Goal: Information Seeking & Learning: Learn about a topic

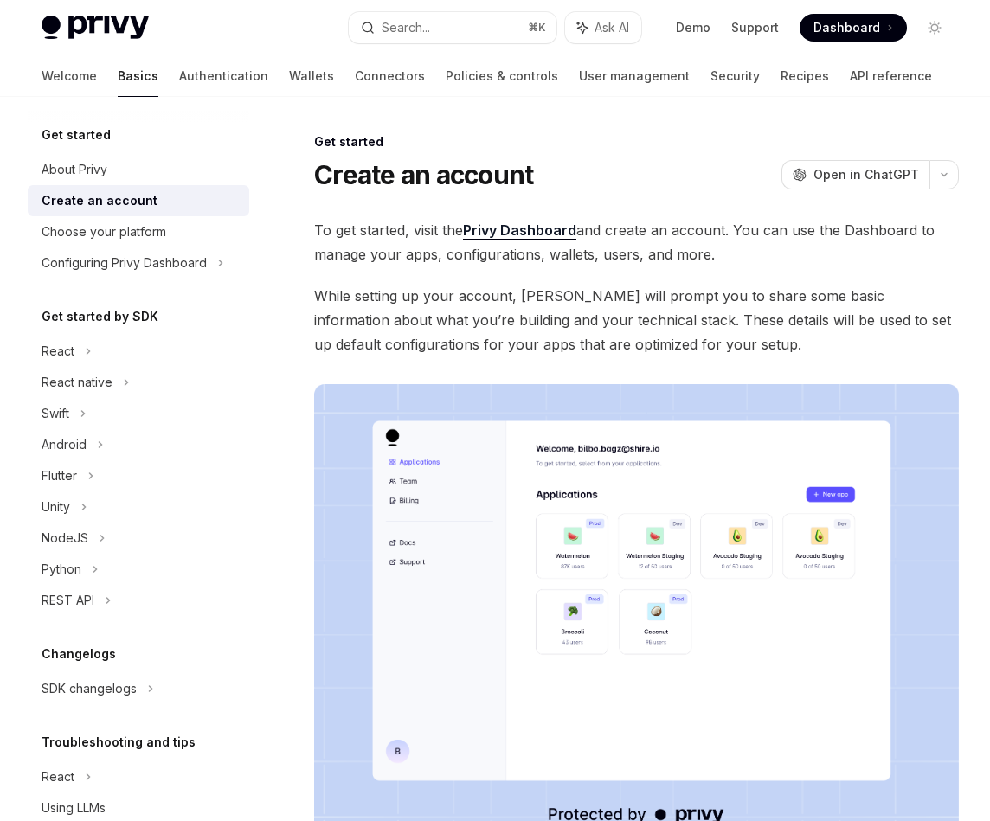
click at [179, 90] on link "Authentication" at bounding box center [223, 76] width 89 height 42
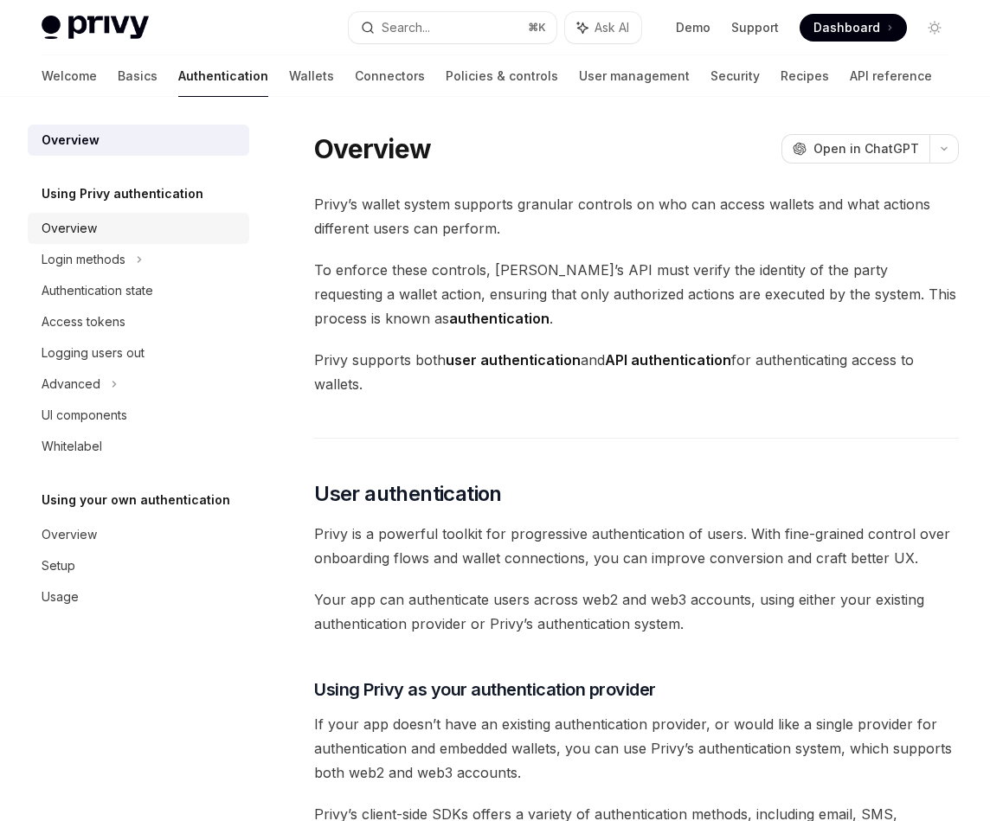
click at [152, 227] on div "Overview" at bounding box center [140, 228] width 197 height 21
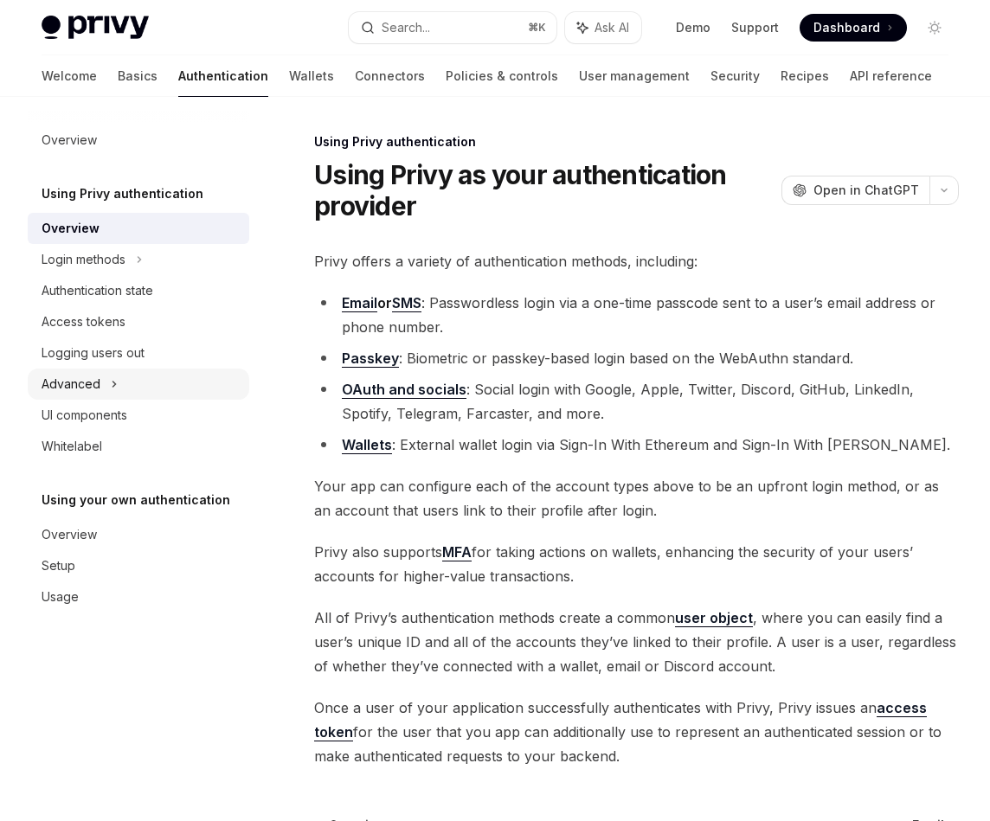
click at [122, 373] on div "Advanced" at bounding box center [138, 384] width 221 height 31
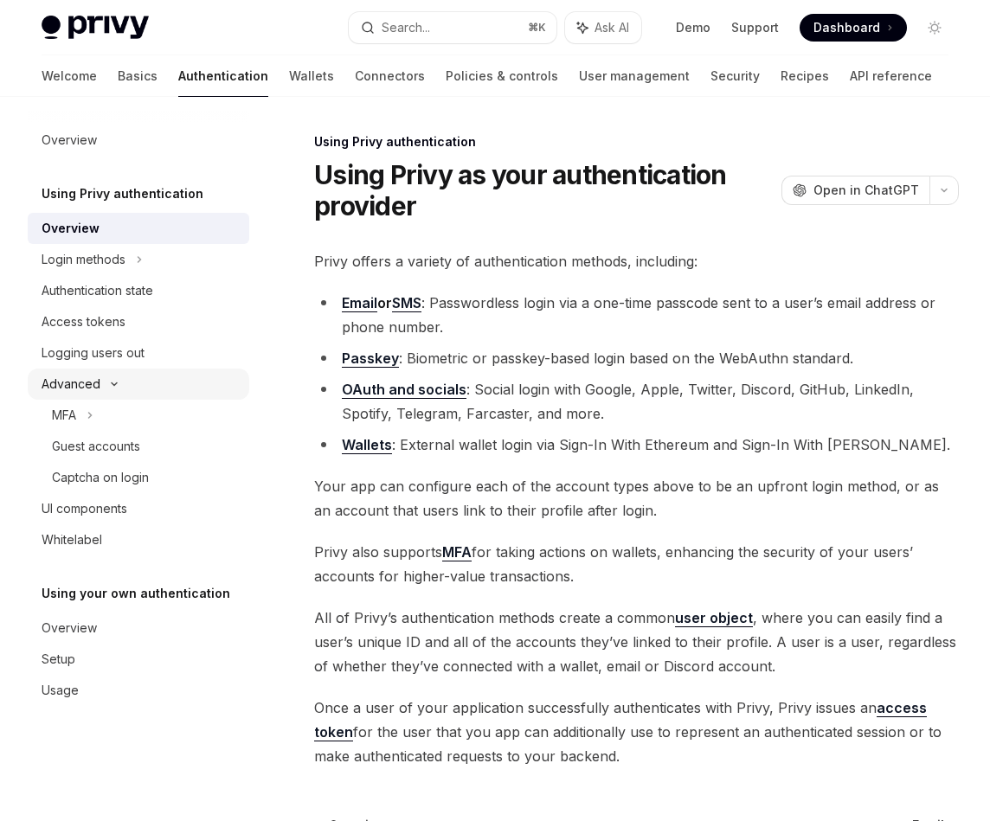
click at [154, 384] on div "Advanced" at bounding box center [138, 384] width 221 height 31
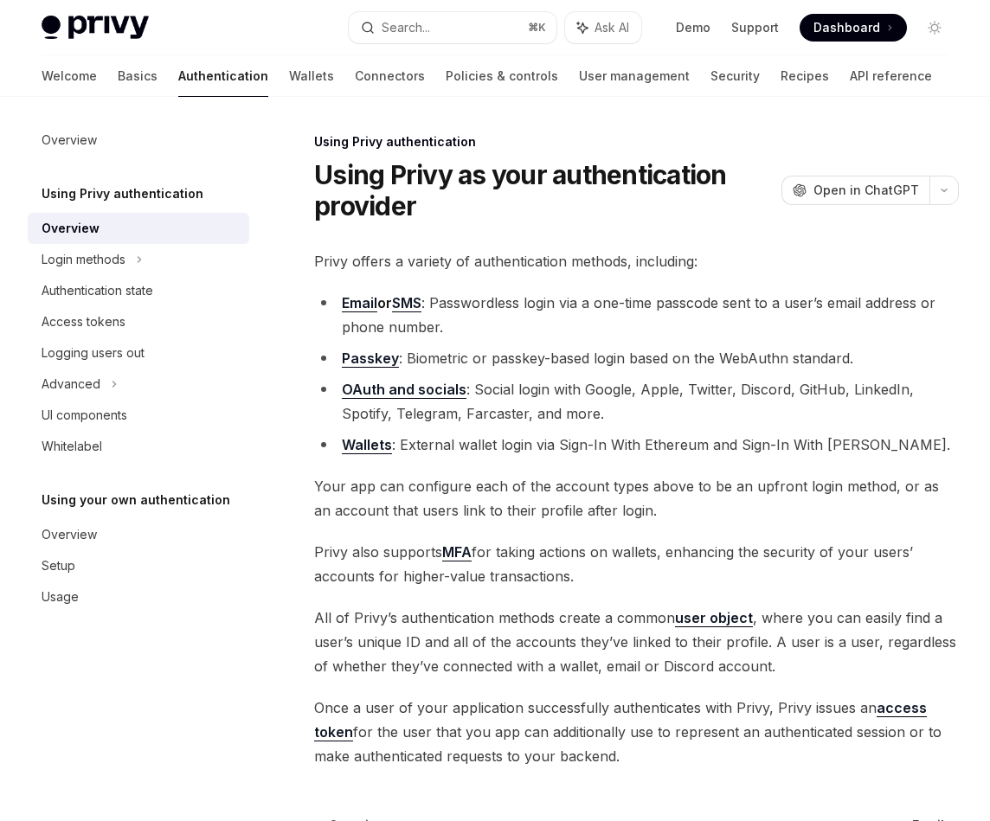
scroll to position [204, 0]
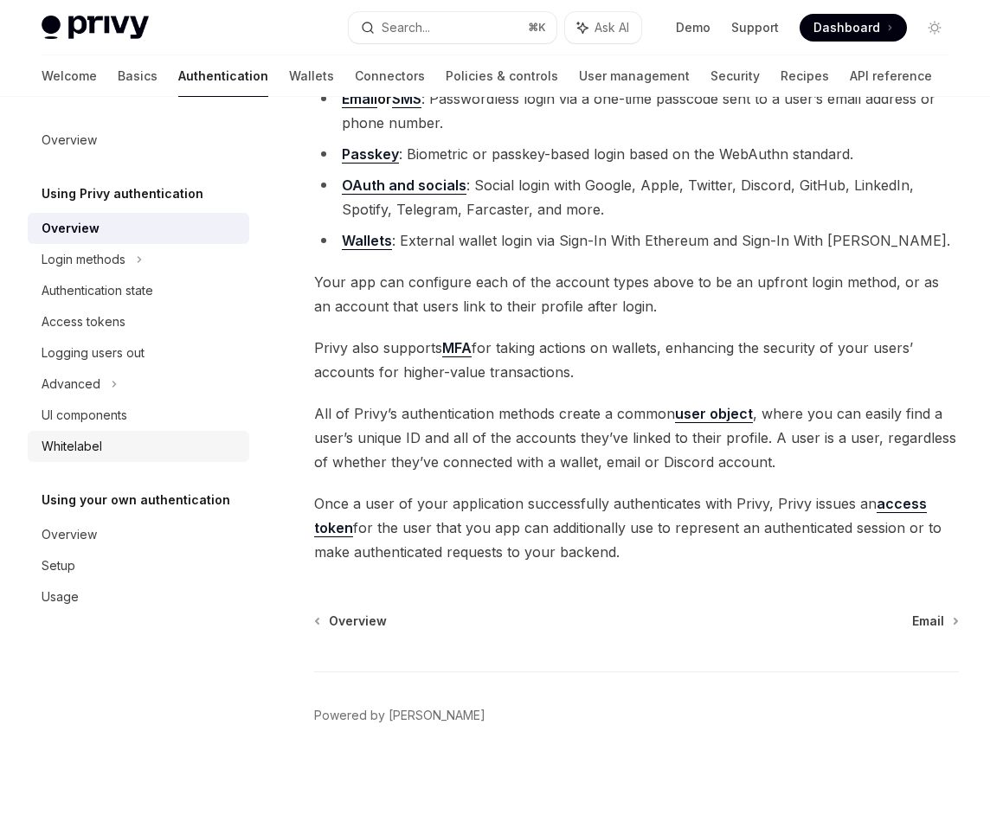
click at [144, 436] on div "Whitelabel" at bounding box center [140, 446] width 197 height 21
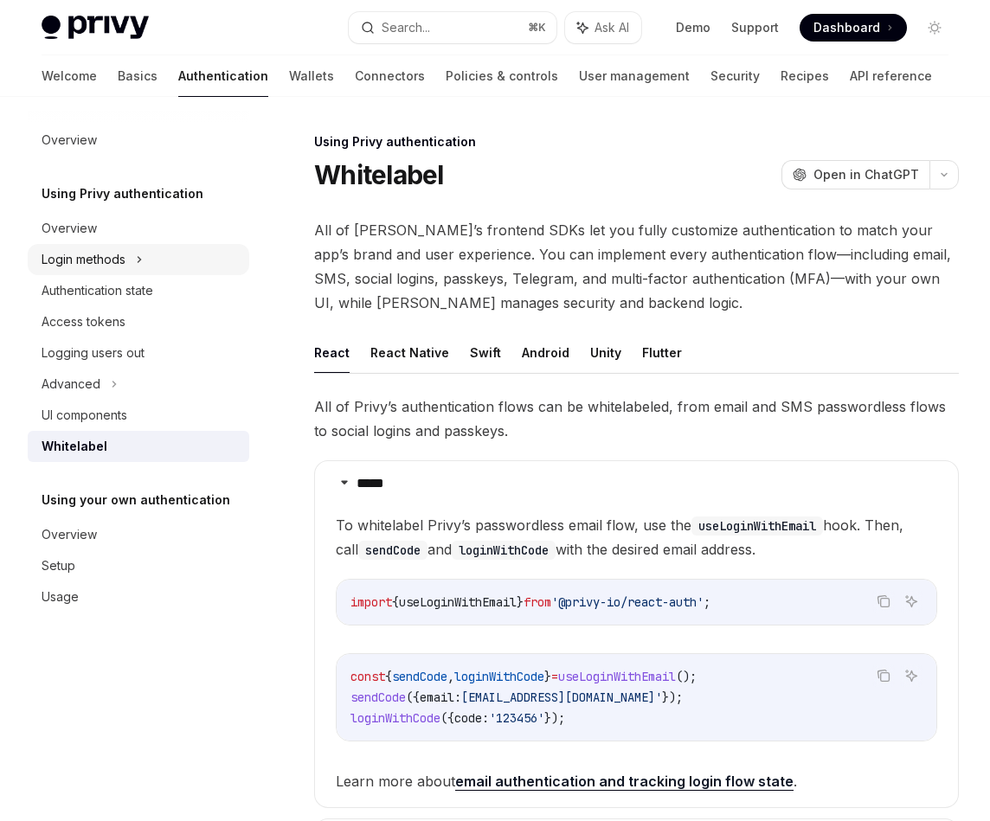
click at [138, 254] on icon at bounding box center [139, 259] width 7 height 21
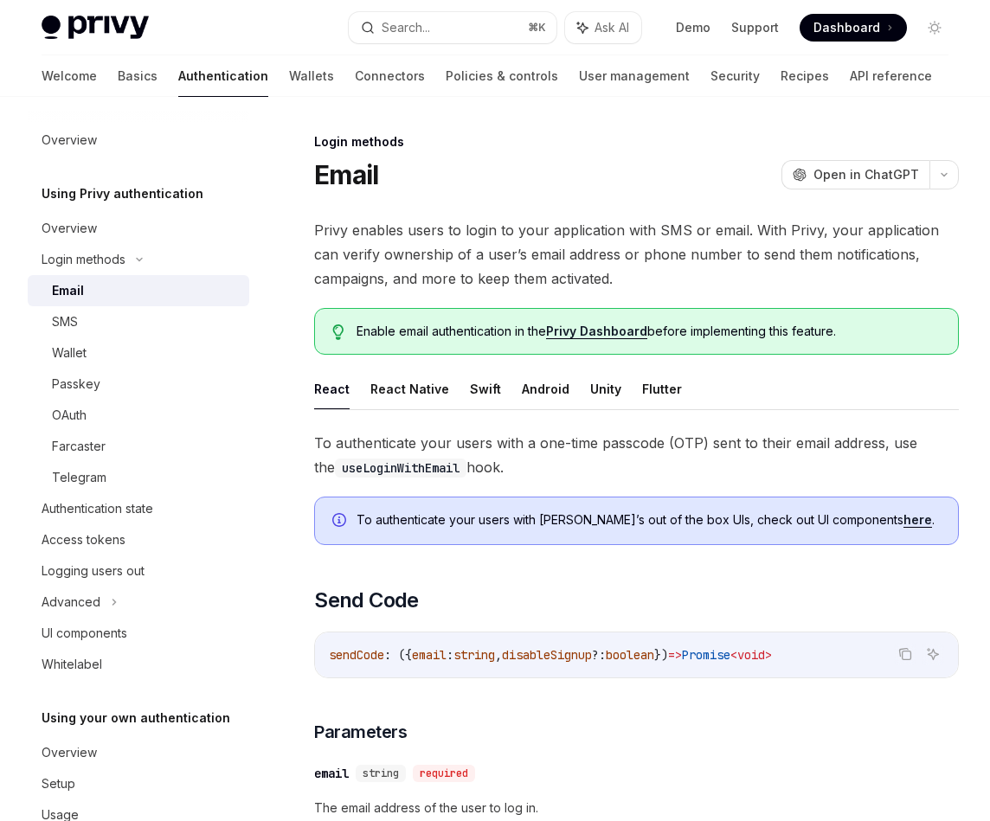
click at [174, 279] on link "Email" at bounding box center [138, 290] width 221 height 31
click at [160, 252] on div "Login methods" at bounding box center [138, 259] width 221 height 31
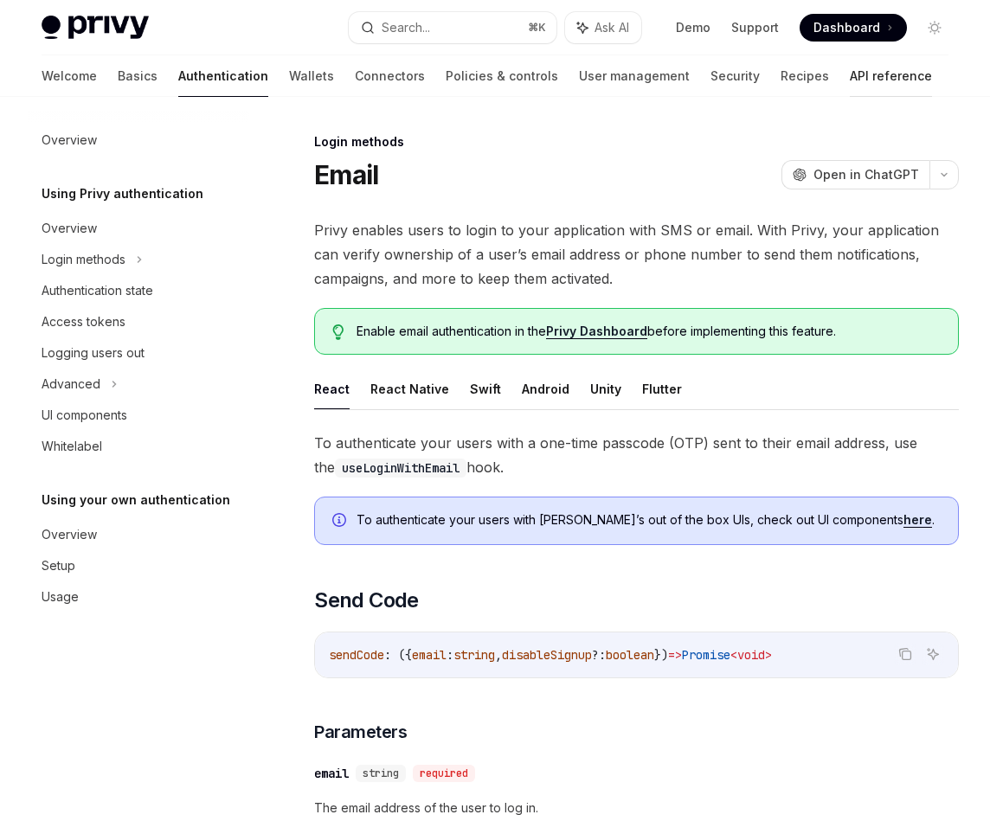
click at [850, 61] on link "API reference" at bounding box center [891, 76] width 82 height 42
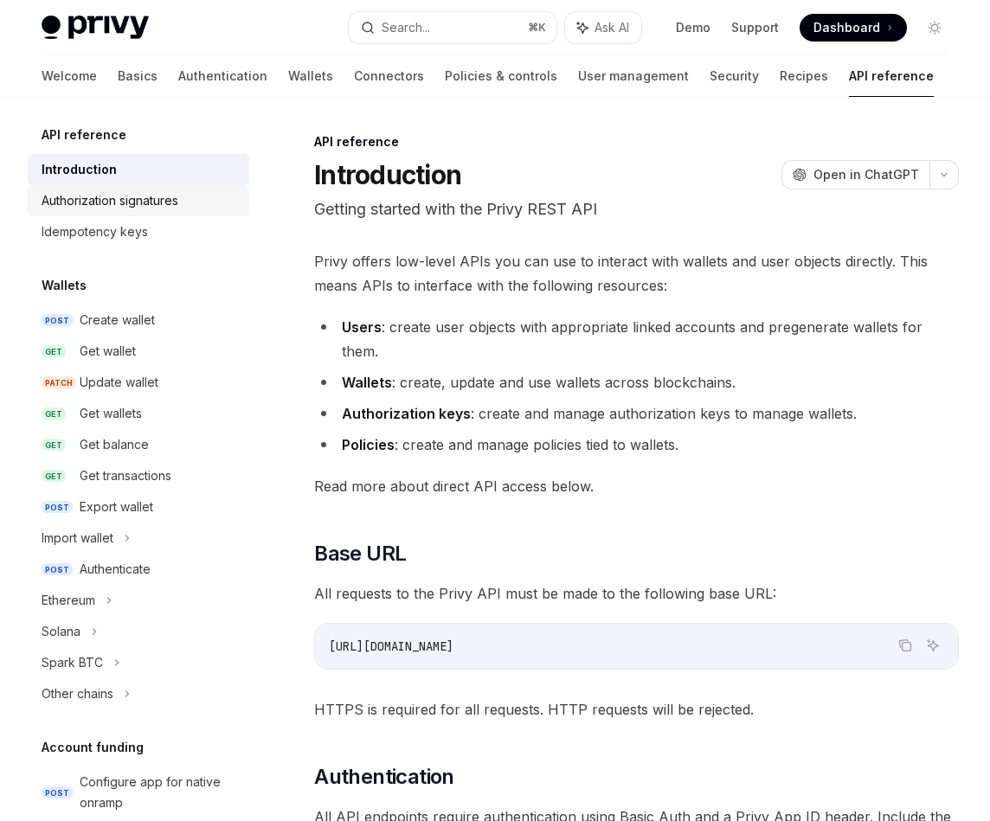
click at [183, 213] on link "Authorization signatures" at bounding box center [138, 200] width 221 height 31
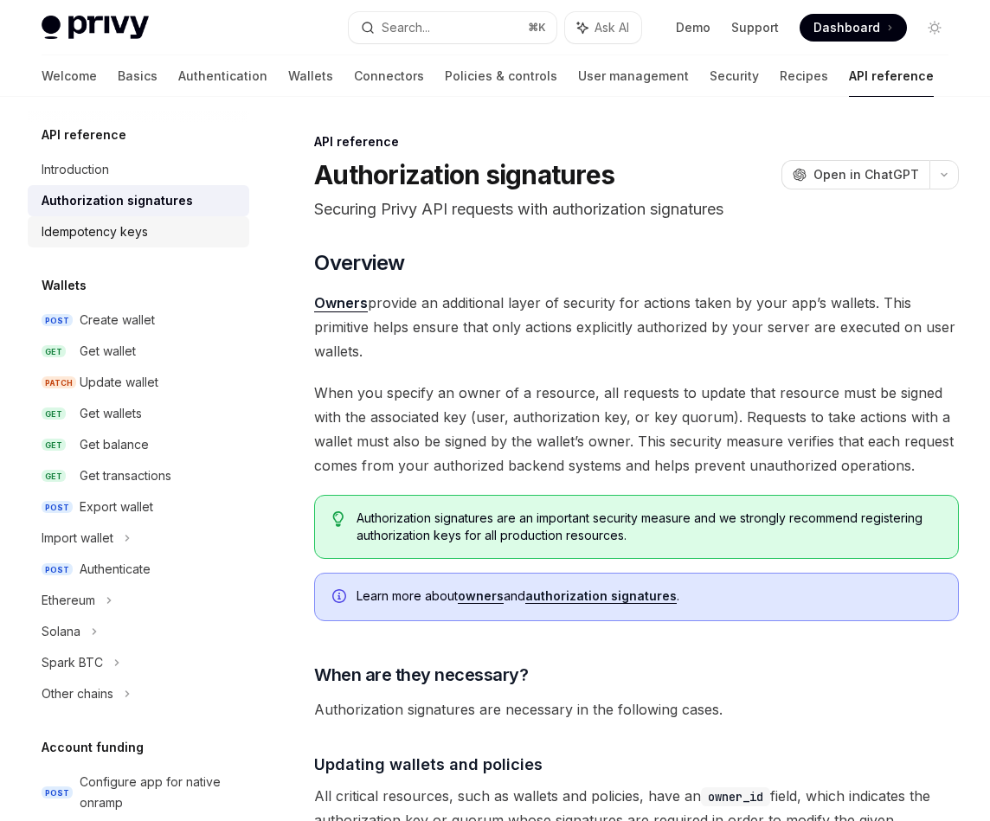
click at [168, 232] on div "Idempotency keys" at bounding box center [140, 231] width 197 height 21
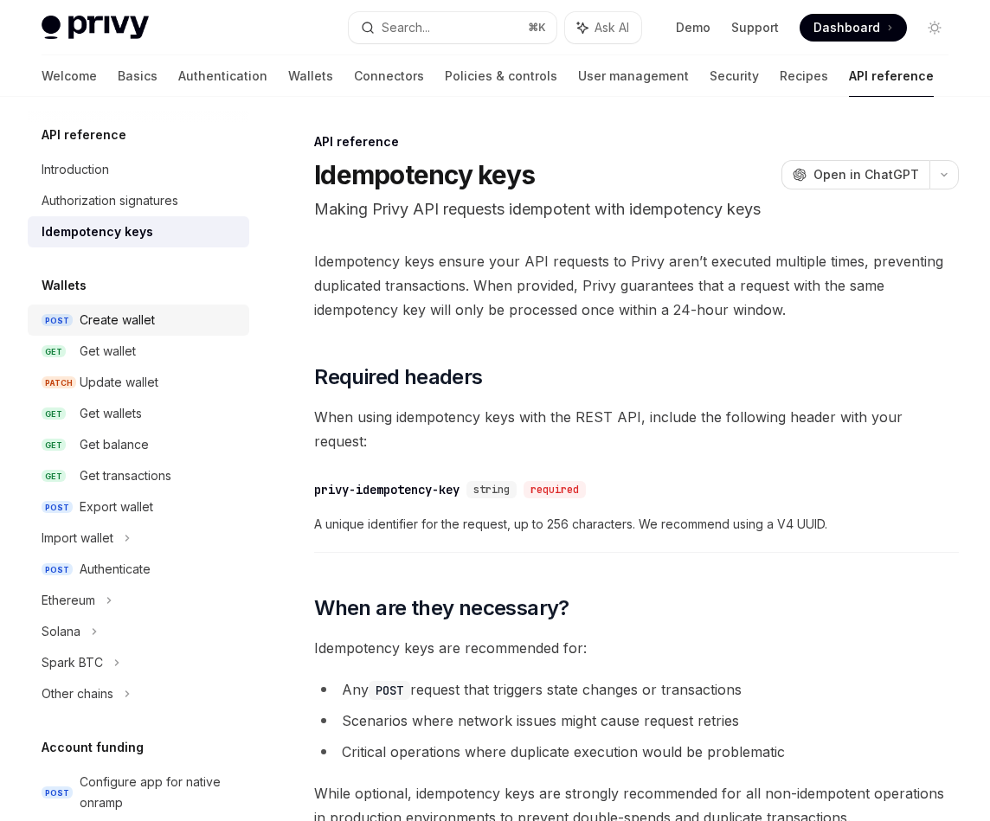
click at [176, 325] on div "Create wallet" at bounding box center [159, 320] width 159 height 21
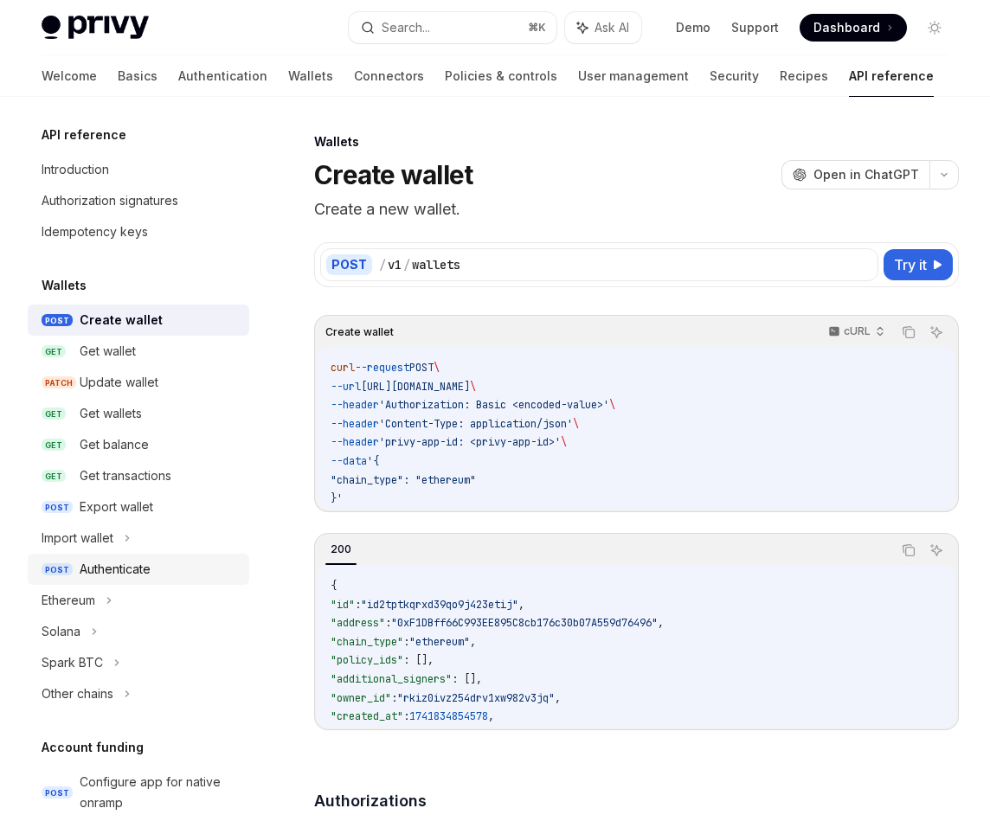
click at [173, 559] on div "Authenticate" at bounding box center [159, 569] width 159 height 21
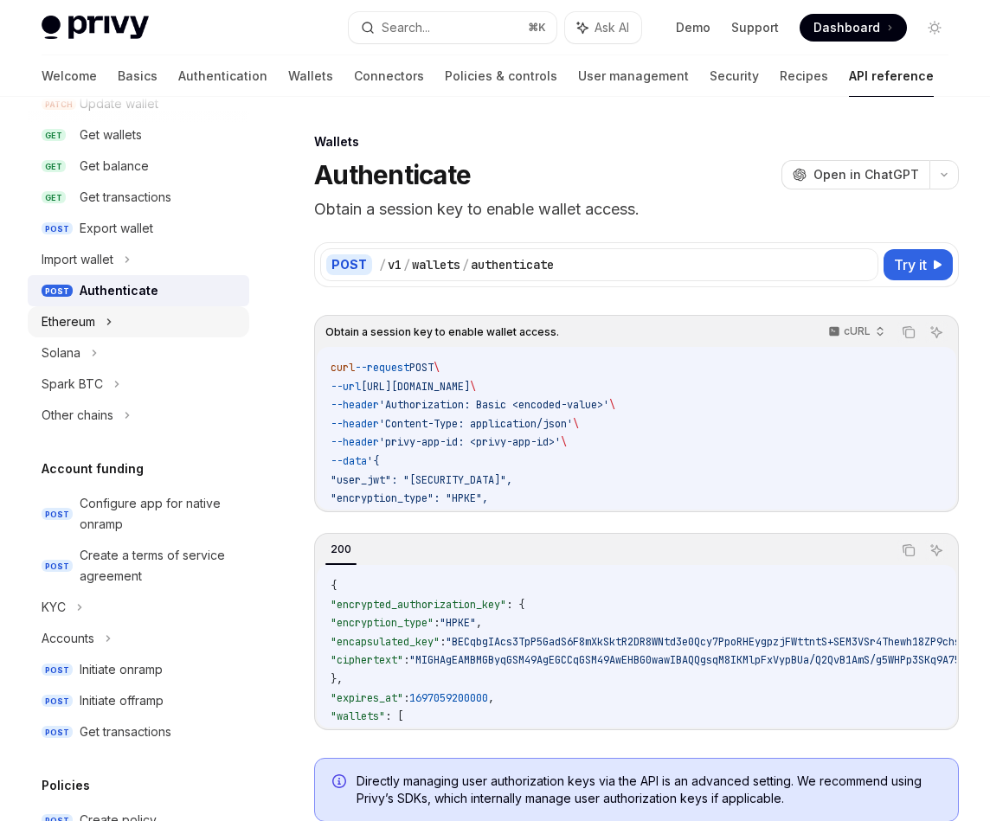
scroll to position [966, 0]
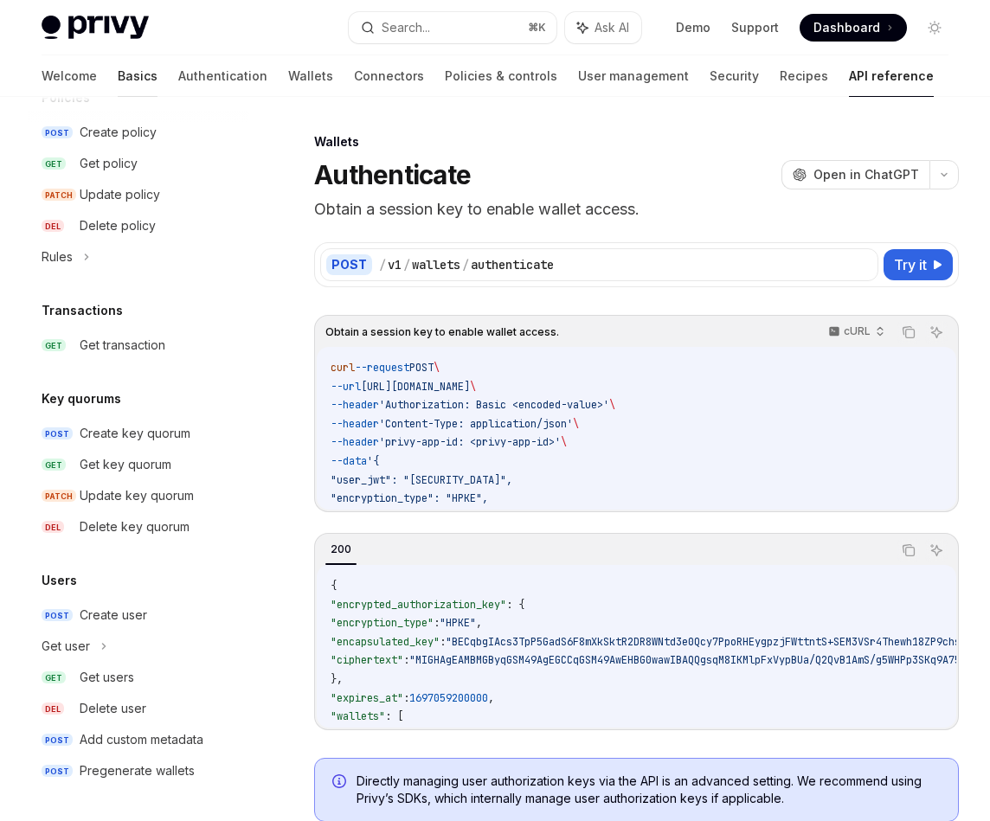
click at [118, 77] on link "Basics" at bounding box center [138, 76] width 40 height 42
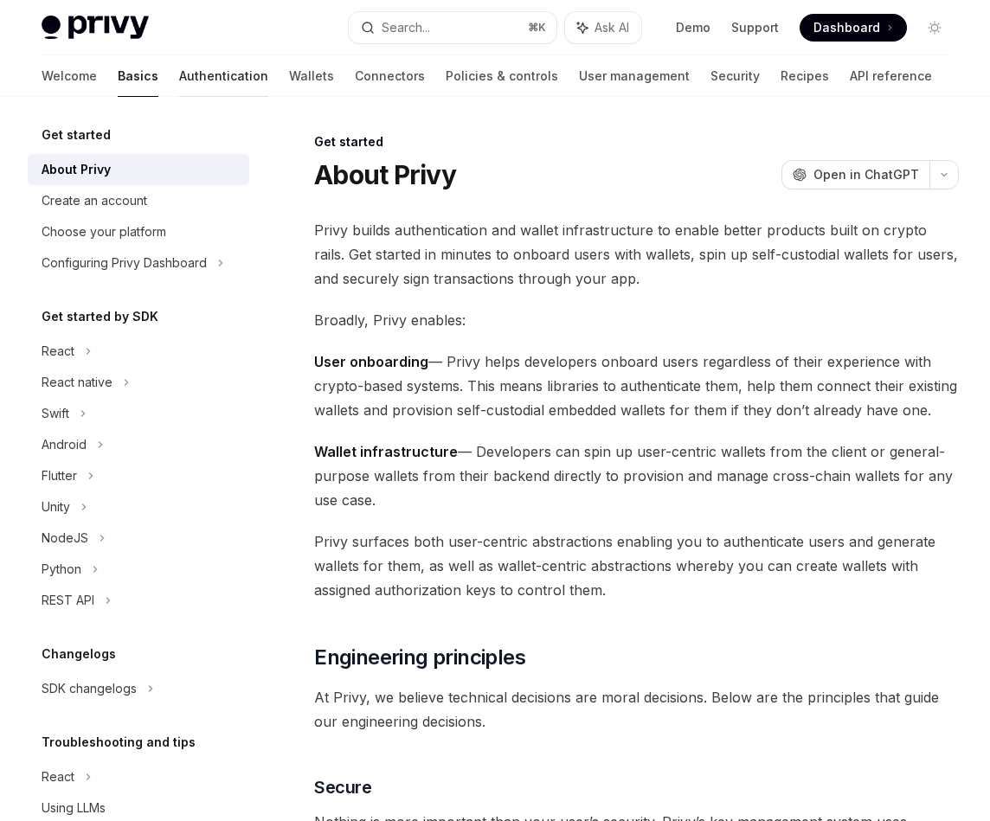
click at [179, 75] on link "Authentication" at bounding box center [223, 76] width 89 height 42
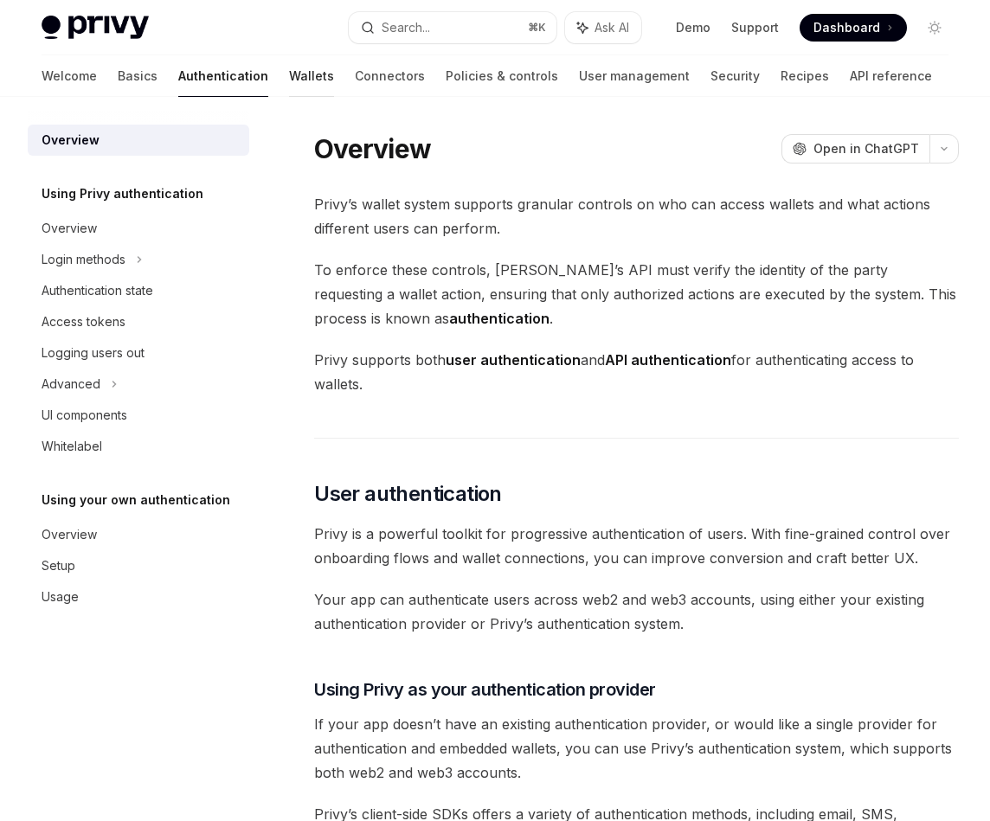
click at [289, 75] on link "Wallets" at bounding box center [311, 76] width 45 height 42
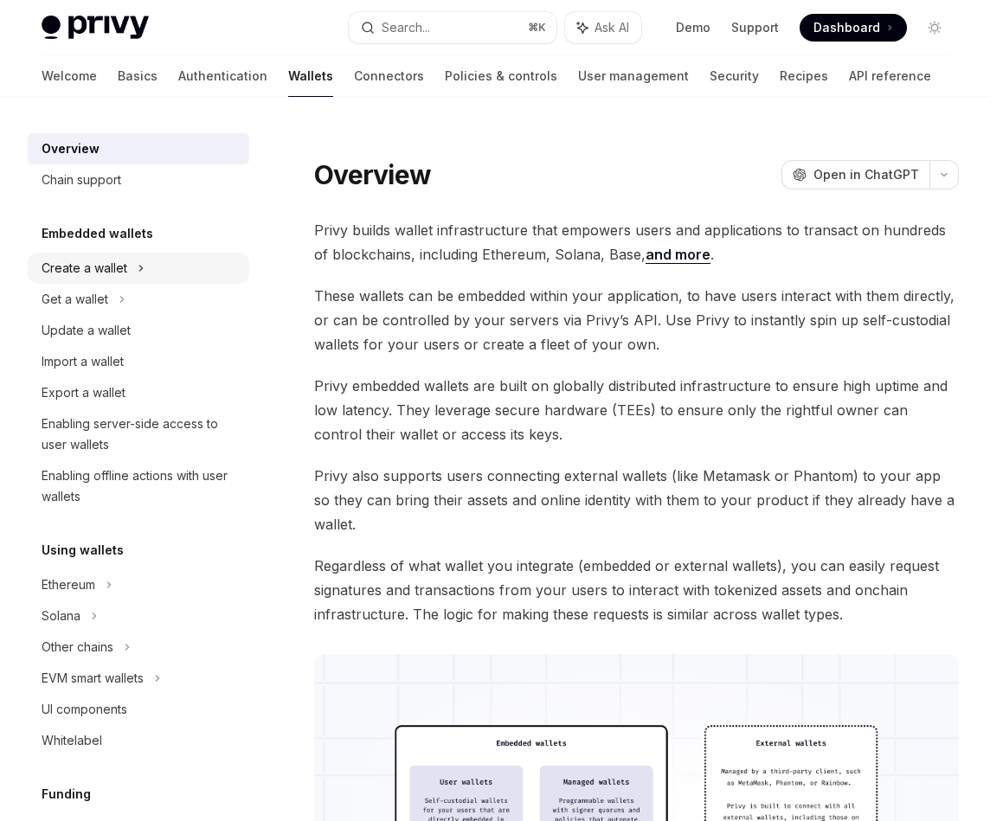
click at [152, 270] on div "Create a wallet" at bounding box center [138, 268] width 221 height 31
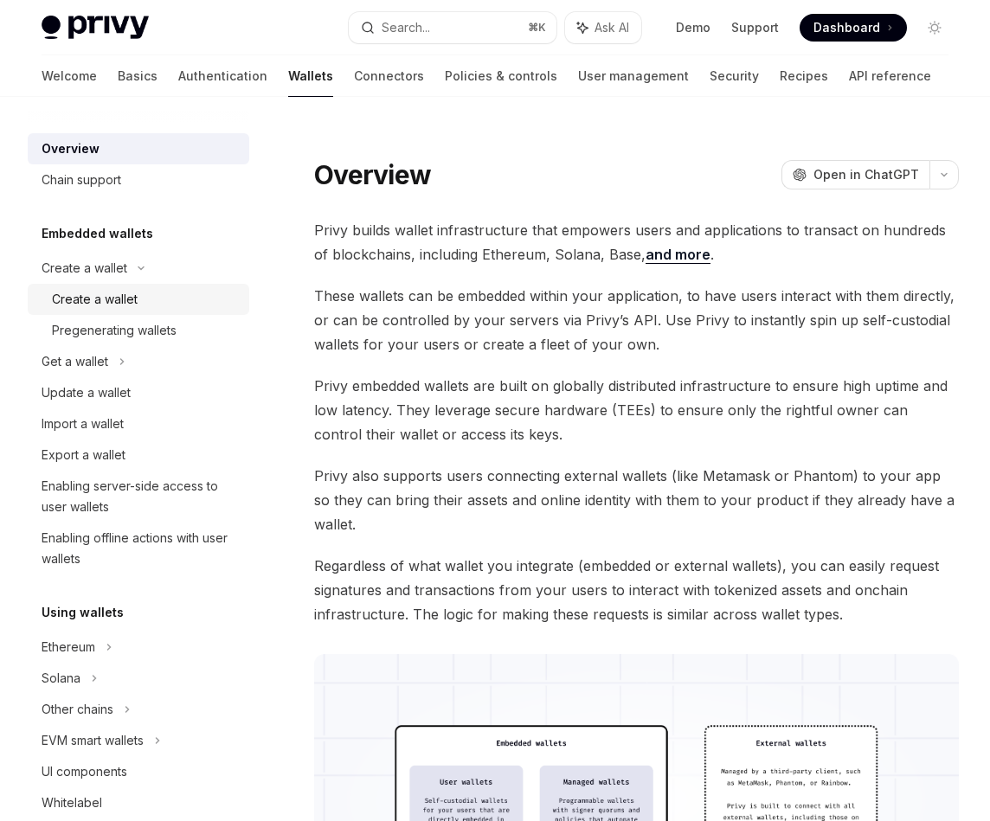
click at [149, 288] on link "Create a wallet" at bounding box center [138, 299] width 221 height 31
type textarea "*"
